Goal: Information Seeking & Learning: Learn about a topic

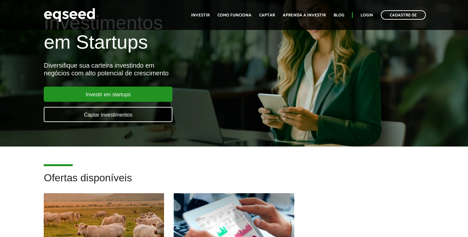
scroll to position [38, 0]
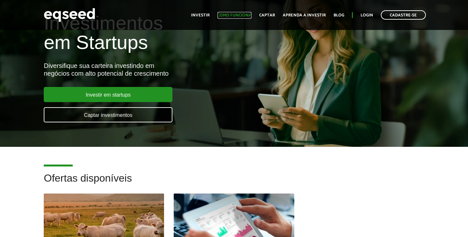
click at [243, 14] on link "Como funciona" at bounding box center [235, 15] width 34 height 4
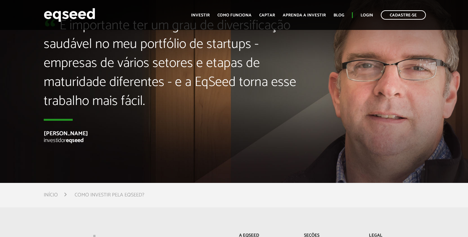
scroll to position [1440, 0]
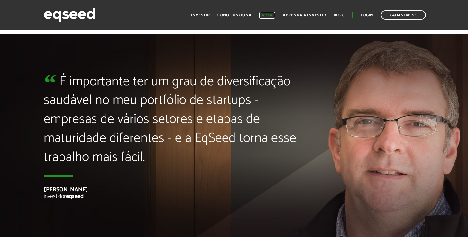
click at [275, 16] on link "Captar" at bounding box center [267, 15] width 16 height 4
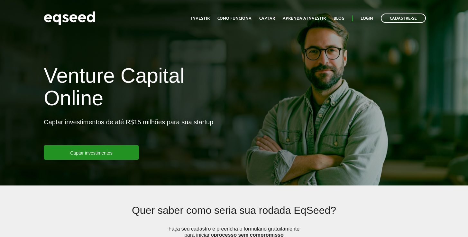
click at [213, 19] on ul "Início Investir Como funciona Captar Aprenda a investir Blog Login Cadastre-se" at bounding box center [308, 18] width 241 height 9
click at [208, 19] on link "Investir" at bounding box center [200, 18] width 19 height 4
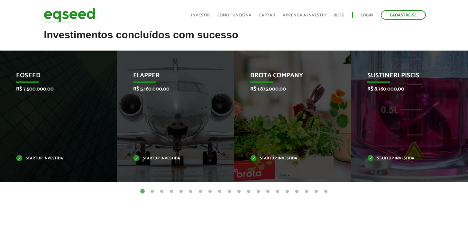
scroll to position [264, 0]
